Goal: Transaction & Acquisition: Purchase product/service

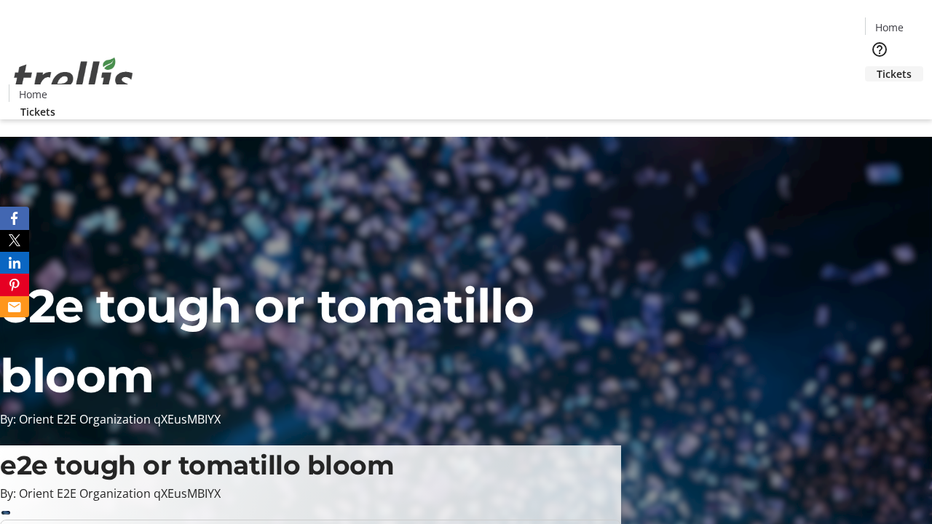
click at [876, 66] on span "Tickets" at bounding box center [893, 73] width 35 height 15
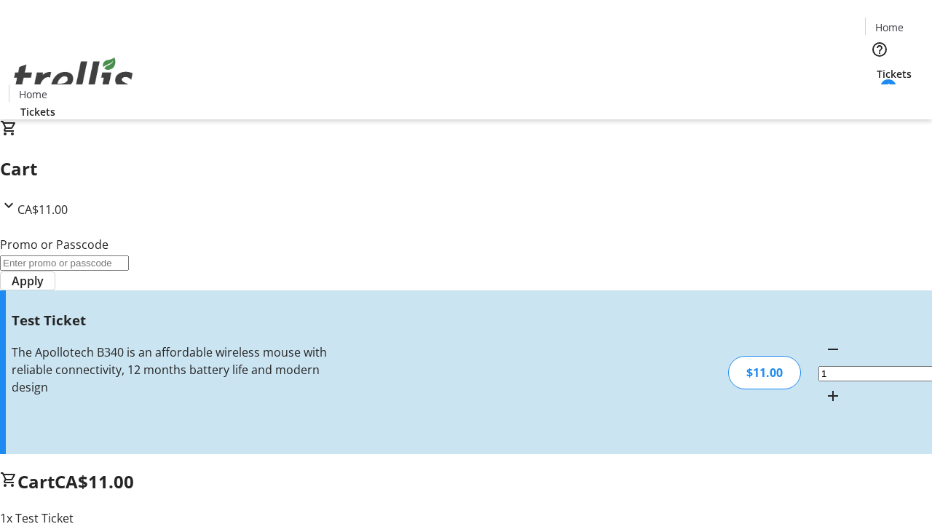
type input "UNLOCK"
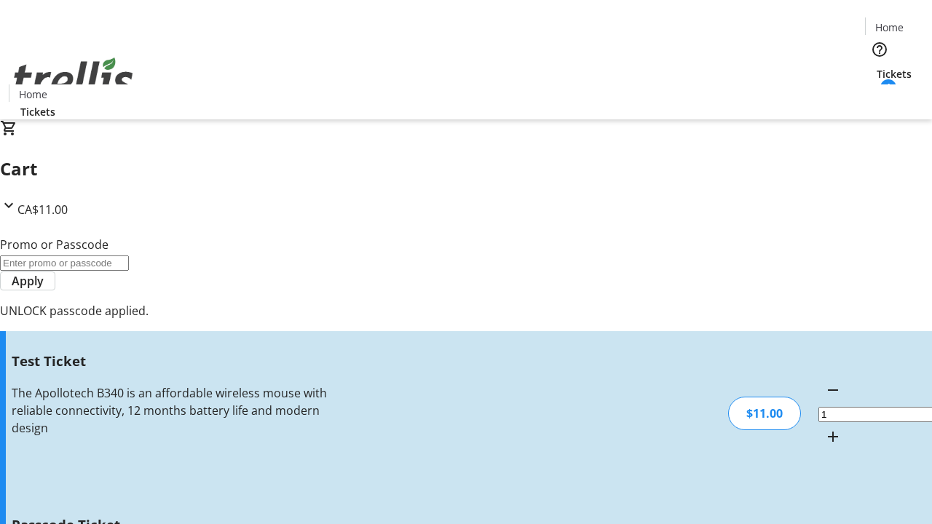
type input "5"
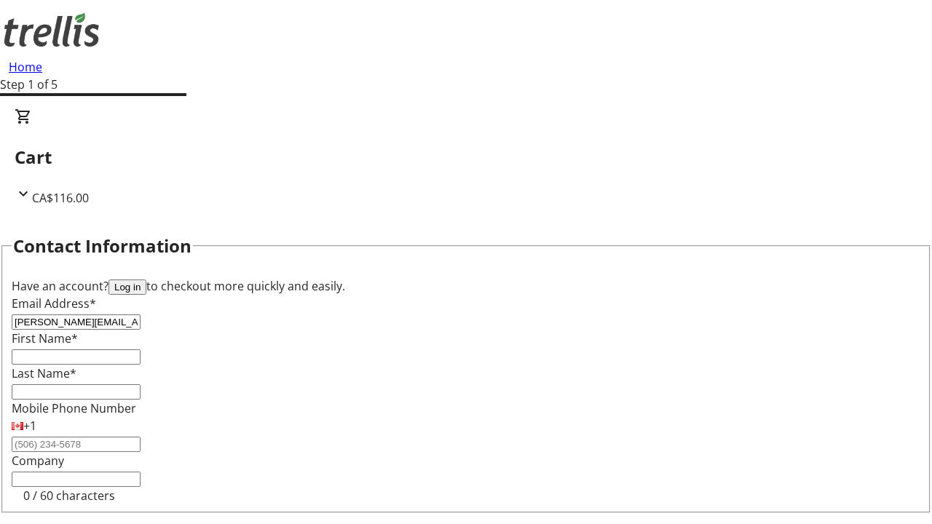
type input "[PERSON_NAME][EMAIL_ADDRESS][DOMAIN_NAME]"
type input "[PERSON_NAME]"
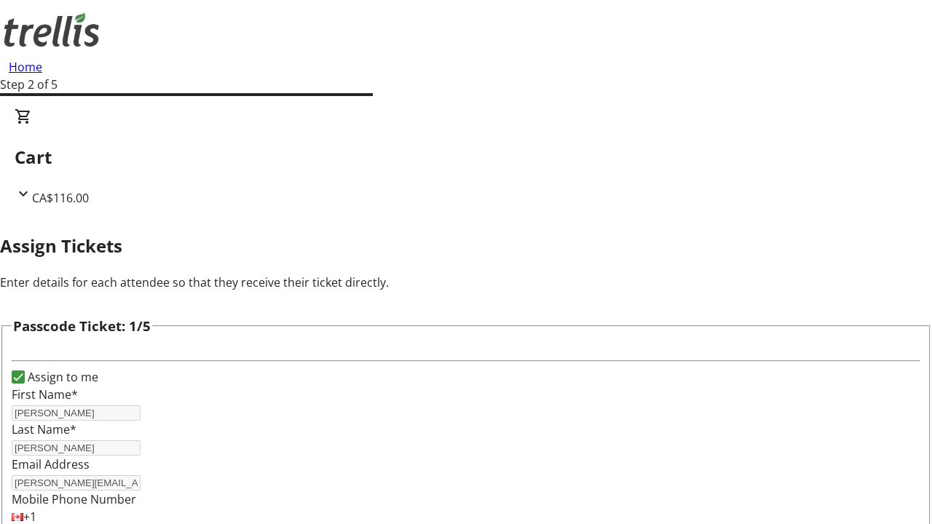
type input "[PERSON_NAME]"
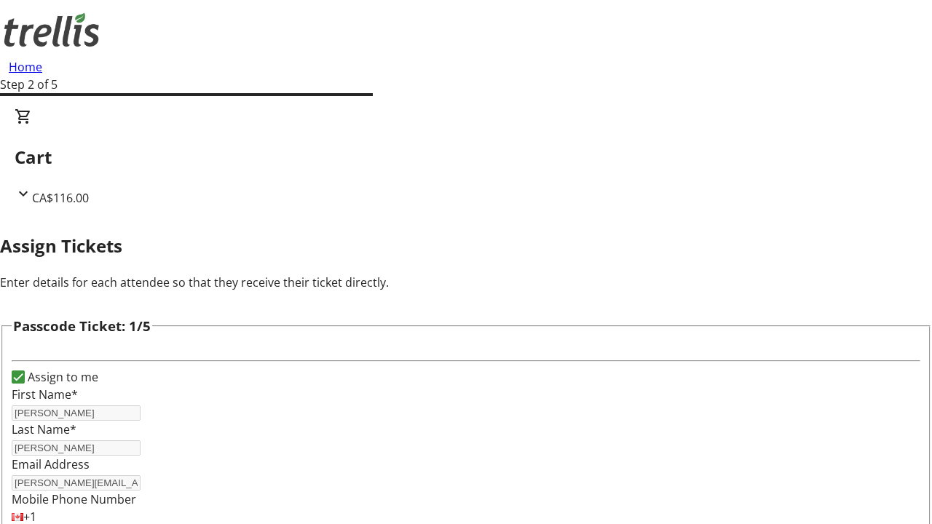
checkbox input "true"
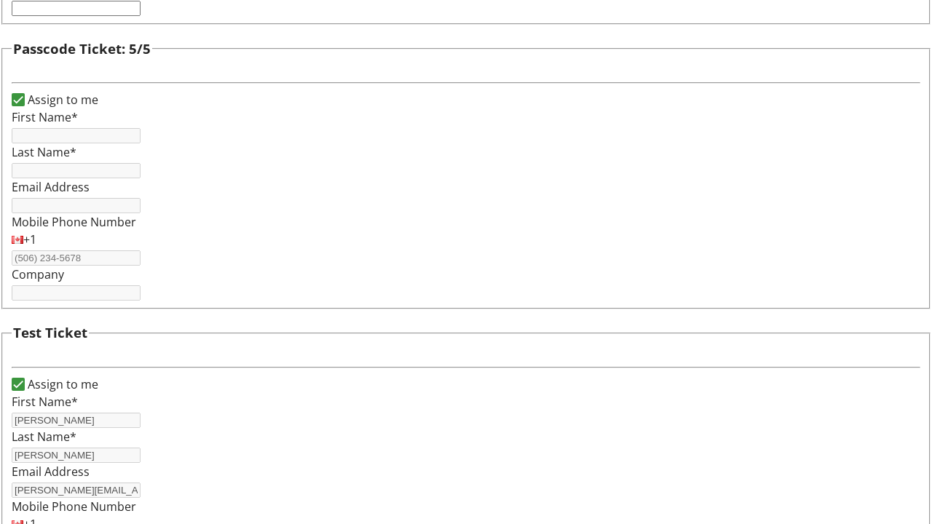
type input "[PERSON_NAME]"
type input "[PERSON_NAME][EMAIL_ADDRESS][DOMAIN_NAME]"
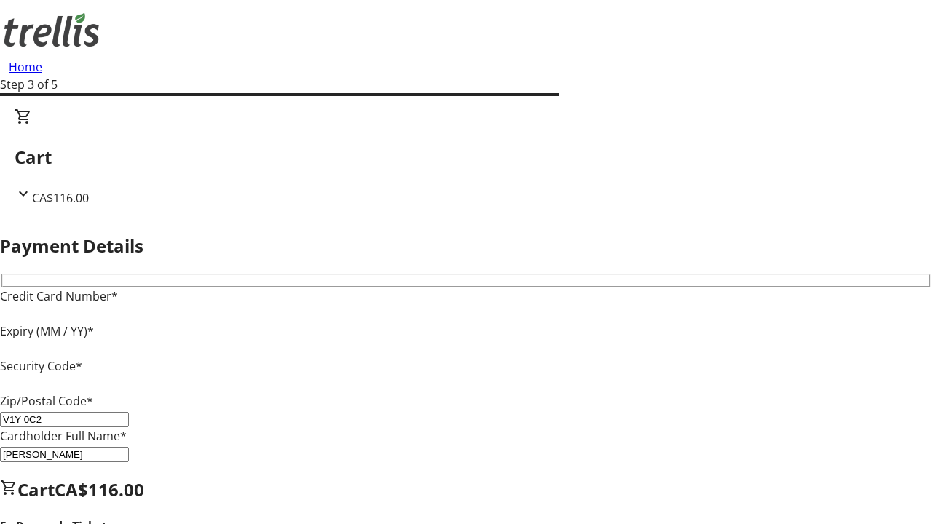
type input "V1Y 0C2"
